Goal: Information Seeking & Learning: Learn about a topic

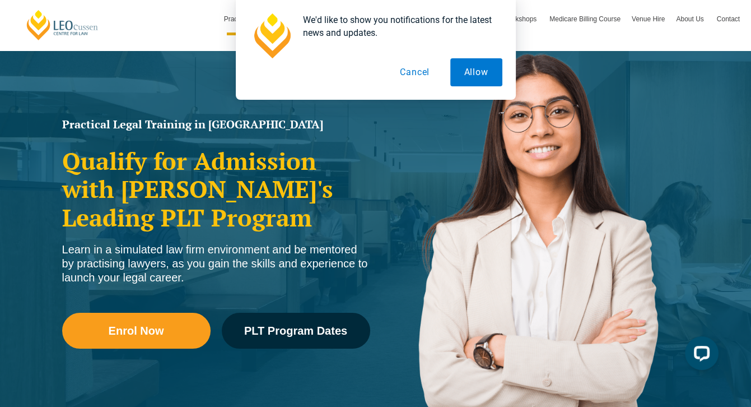
click at [419, 74] on button "Cancel" at bounding box center [415, 72] width 58 height 28
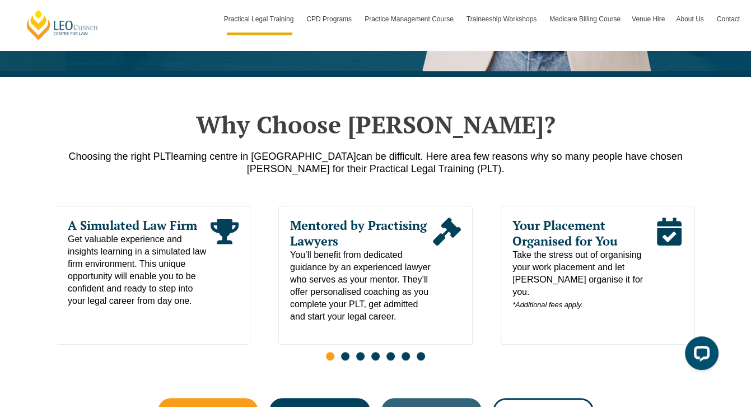
click at [403, 115] on h2 "Why Choose [PERSON_NAME]?" at bounding box center [376, 124] width 639 height 28
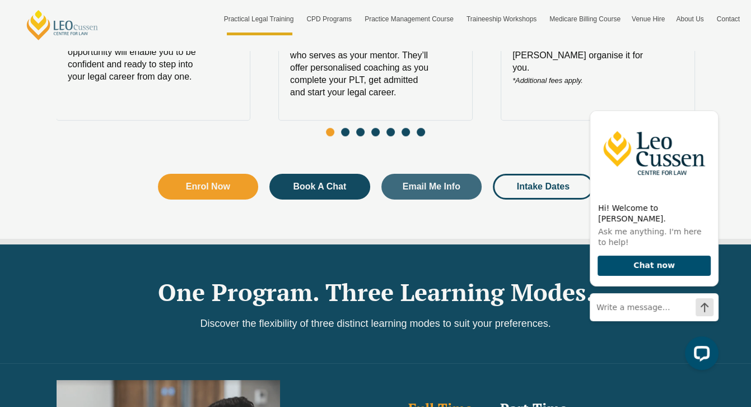
scroll to position [739, 0]
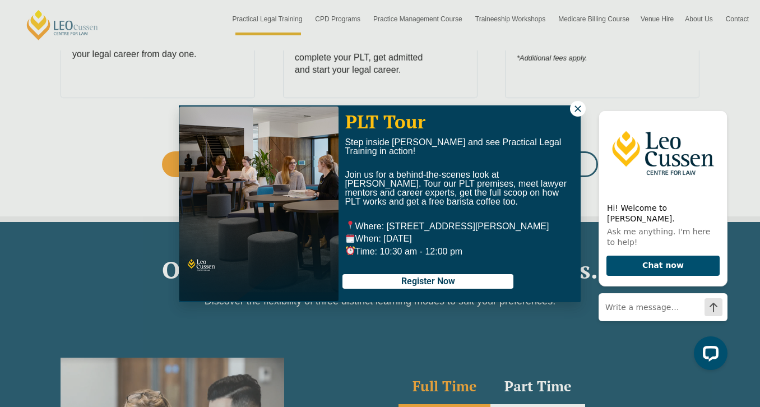
click at [579, 108] on icon at bounding box center [577, 109] width 10 height 10
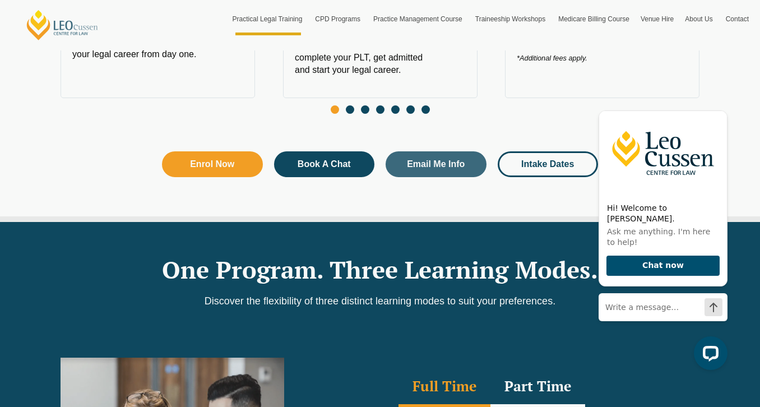
click at [551, 83] on div "Your Legal Career Pack Want to feel confident about what comes after your law d…" at bounding box center [380, 203] width 760 height 407
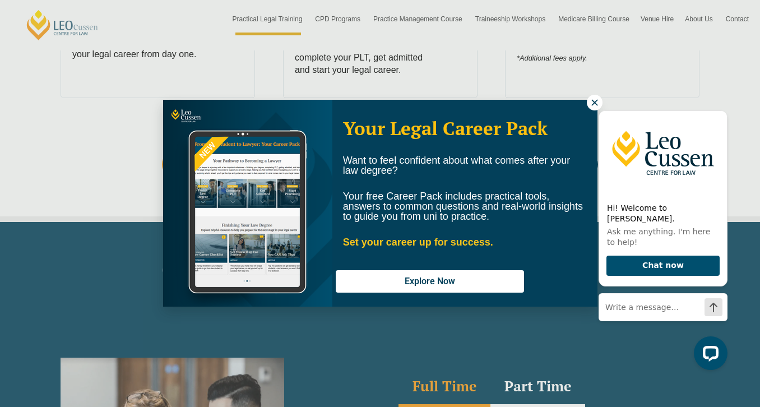
click at [338, 18] on div "Your Legal Career Pack Want to feel confident about what comes after your law d…" at bounding box center [380, 203] width 760 height 407
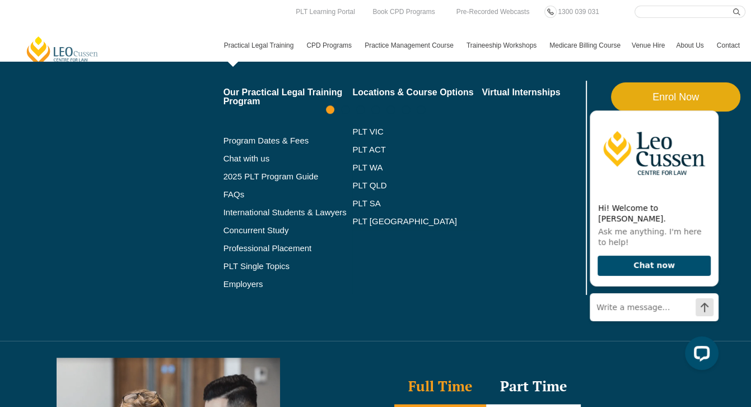
click at [268, 42] on link "Practical Legal Training" at bounding box center [259, 45] width 83 height 32
